Goal: Information Seeking & Learning: Understand process/instructions

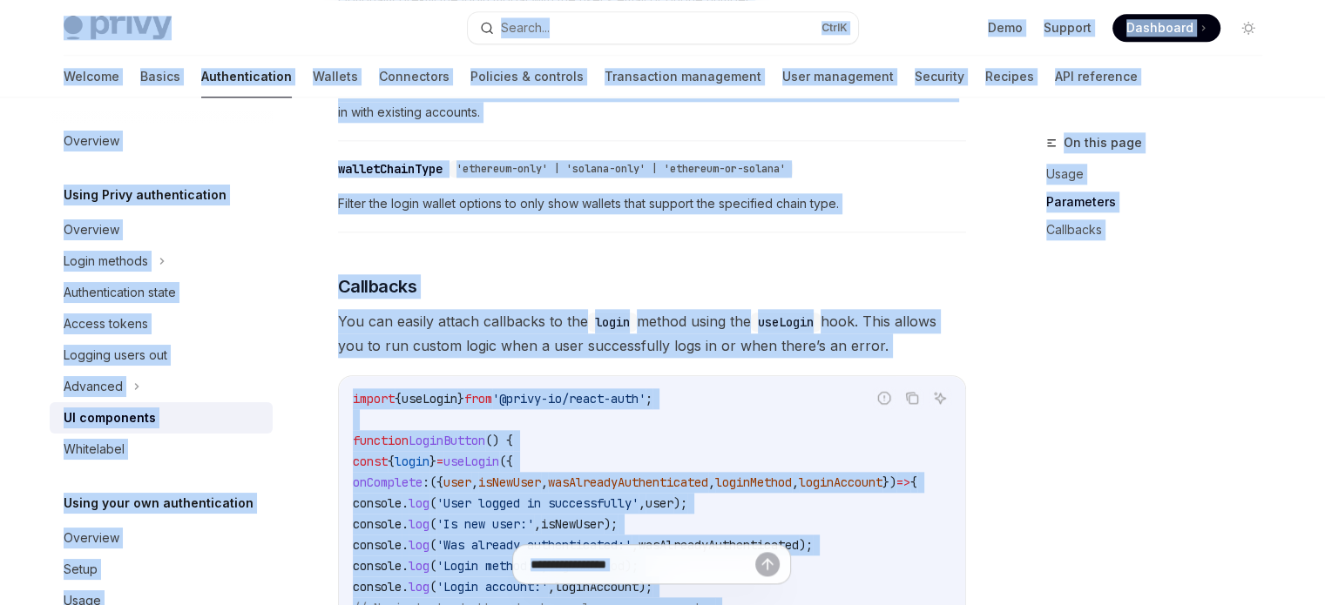
scroll to position [45, 0]
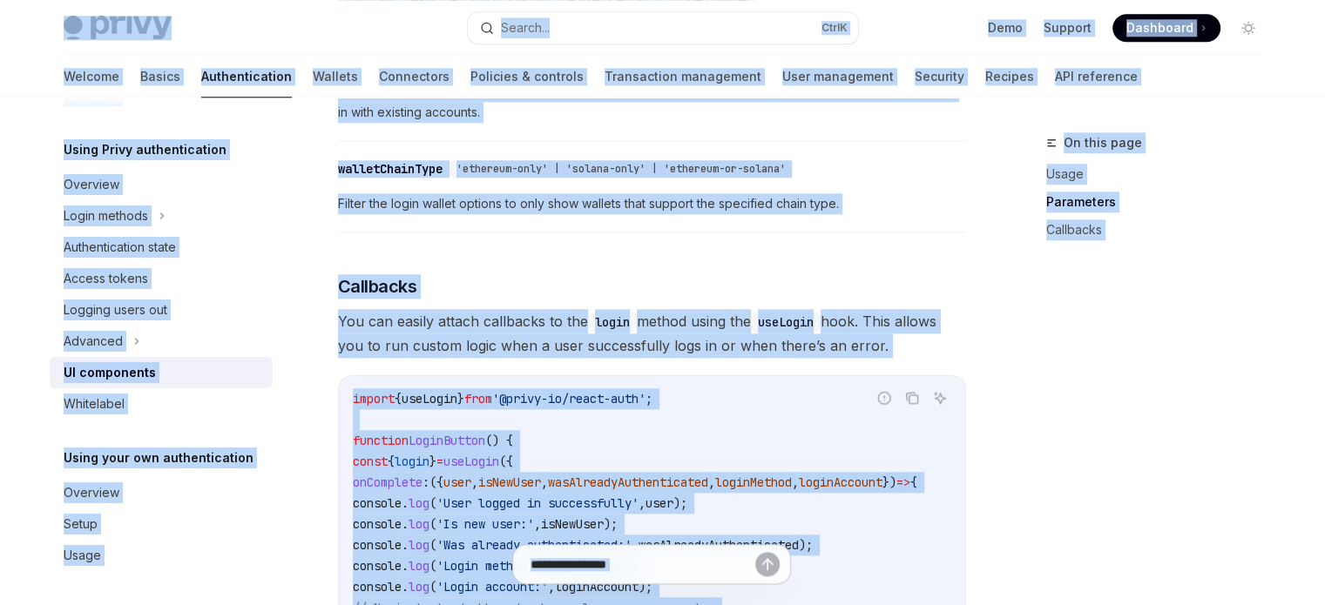
click at [269, 164] on div "Overview Using Privy authentication Overview Login methods Authentication state…" at bounding box center [175, 352] width 251 height 508
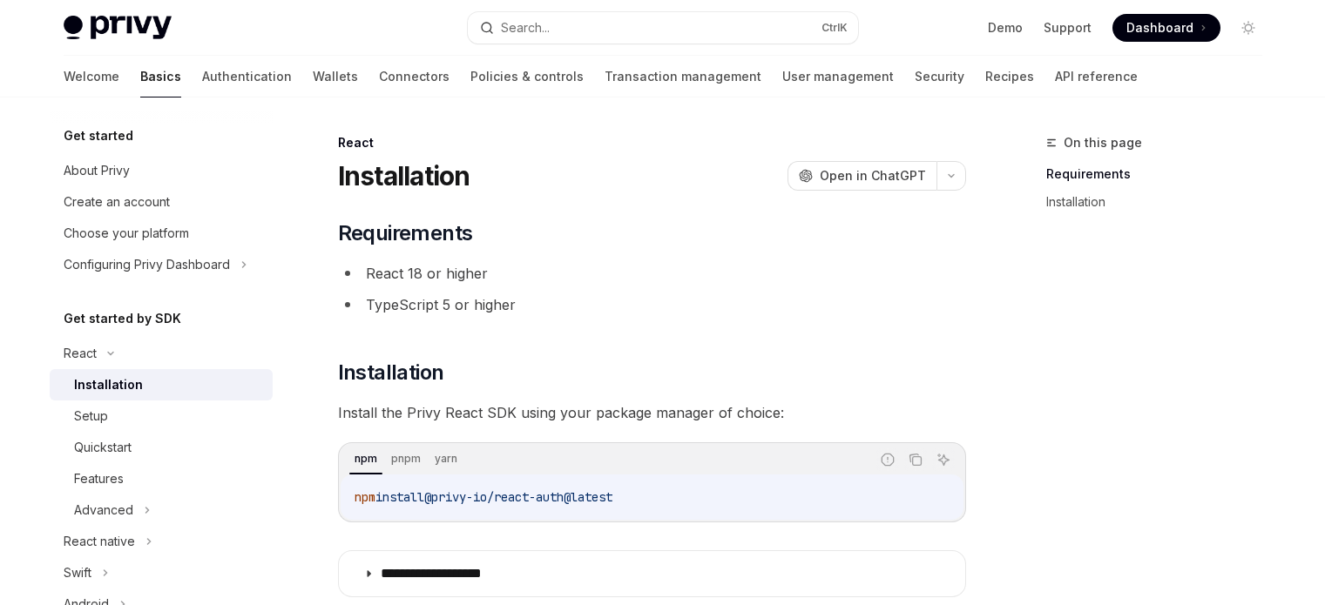
scroll to position [174, 0]
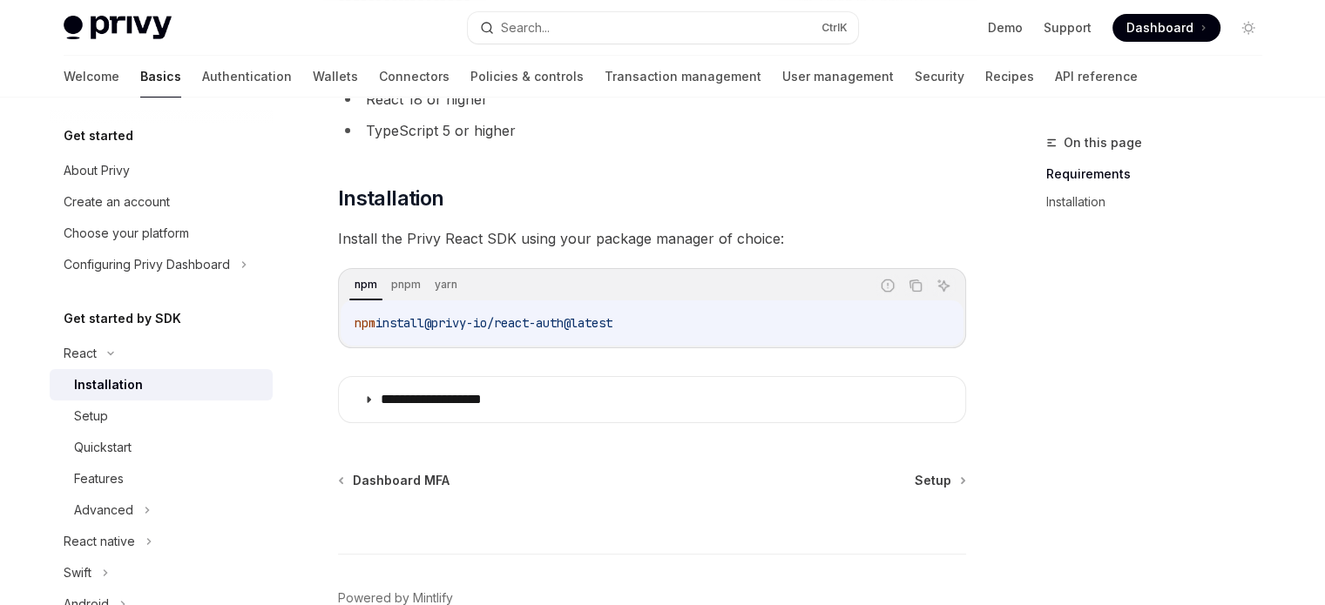
drag, startPoint x: 647, startPoint y: 322, endPoint x: 465, endPoint y: 314, distance: 182.3
click at [446, 327] on code "npm install @privy-io/react-auth@latest" at bounding box center [652, 323] width 595 height 21
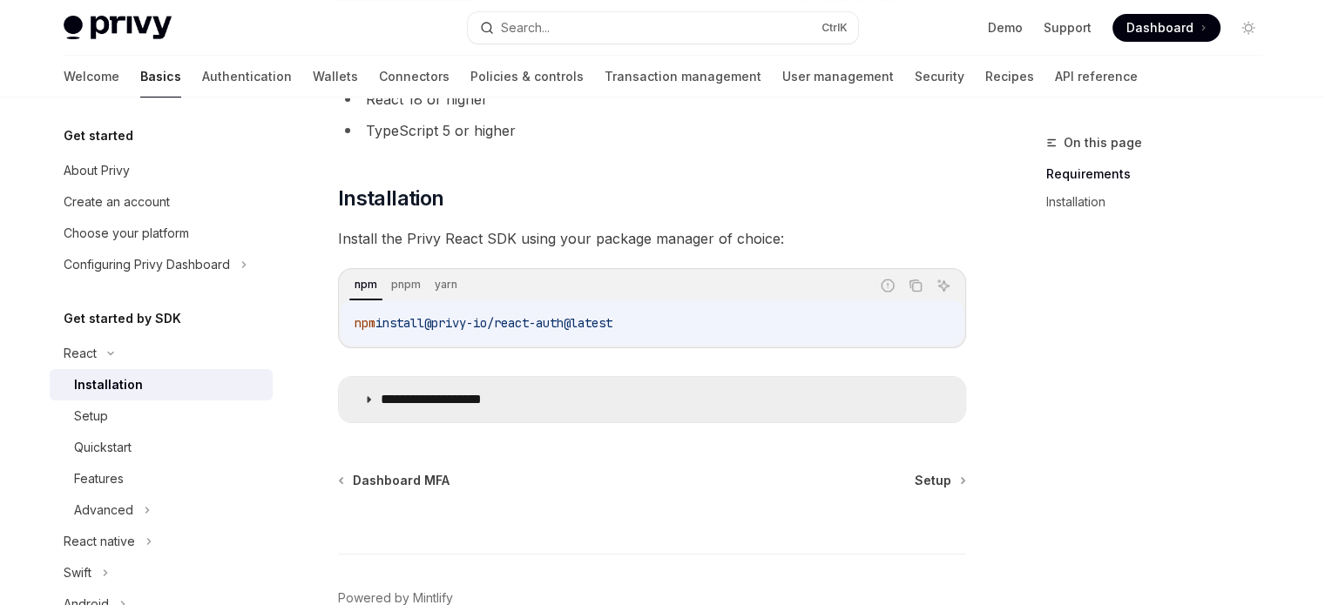
copy span "@privy-io/react-auth@latest"
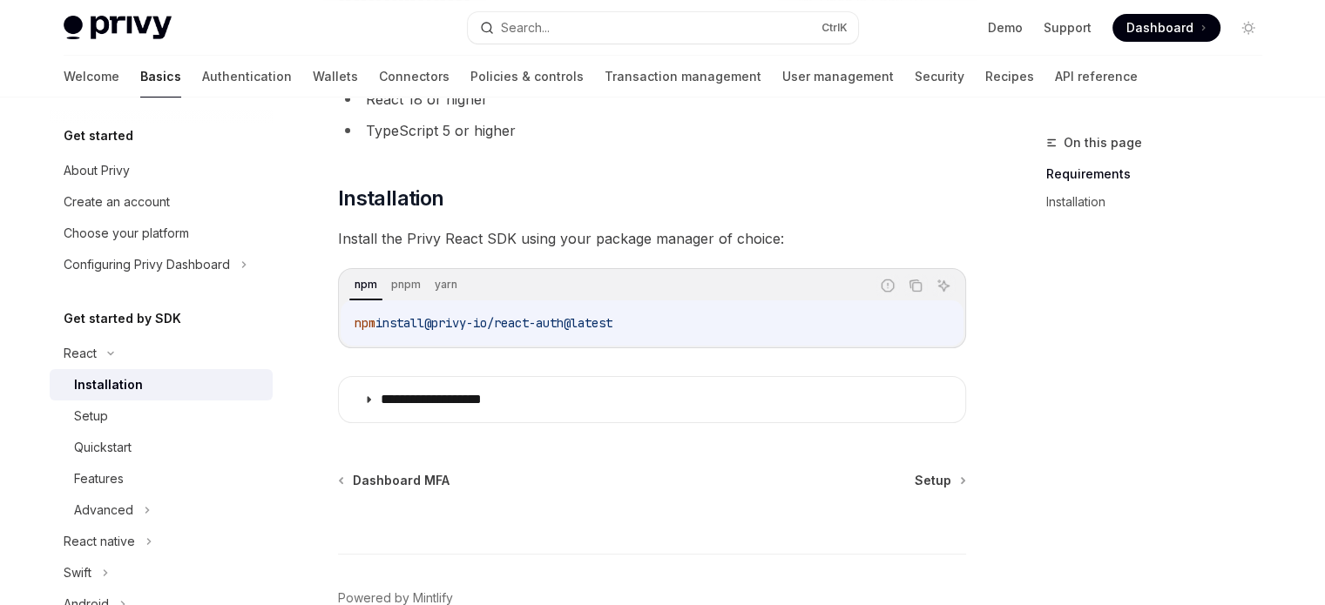
click at [1209, 341] on div "On this page Requirements Installation" at bounding box center [1143, 368] width 265 height 473
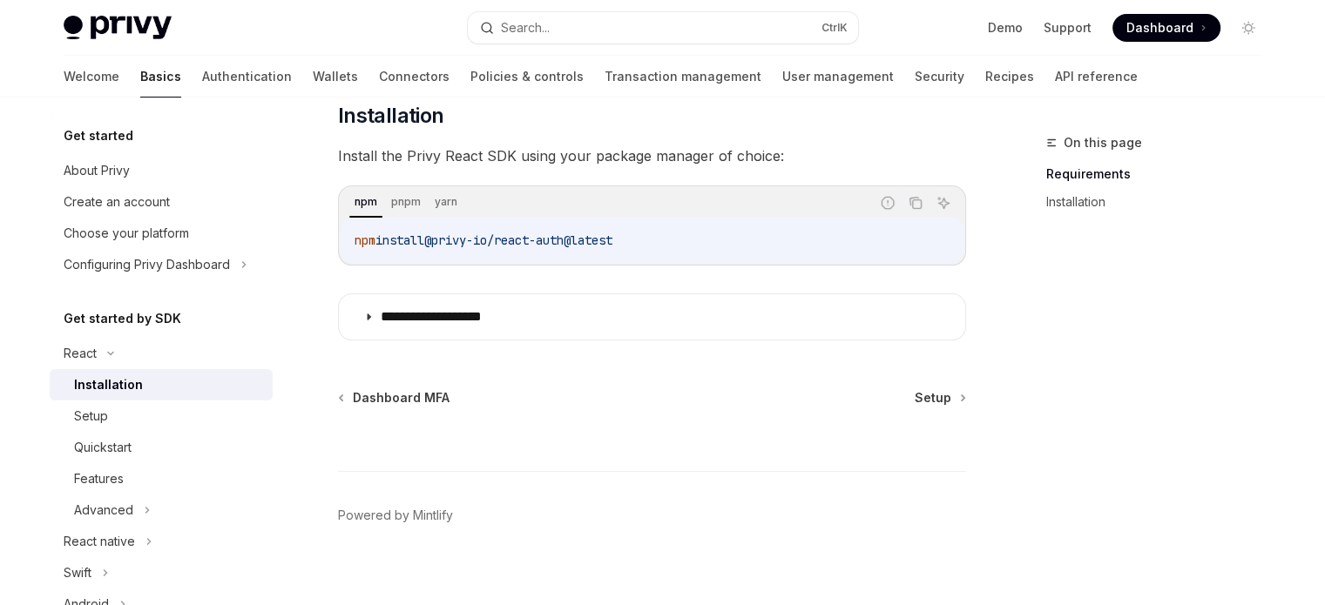
scroll to position [272, 0]
